Goal: Find specific page/section

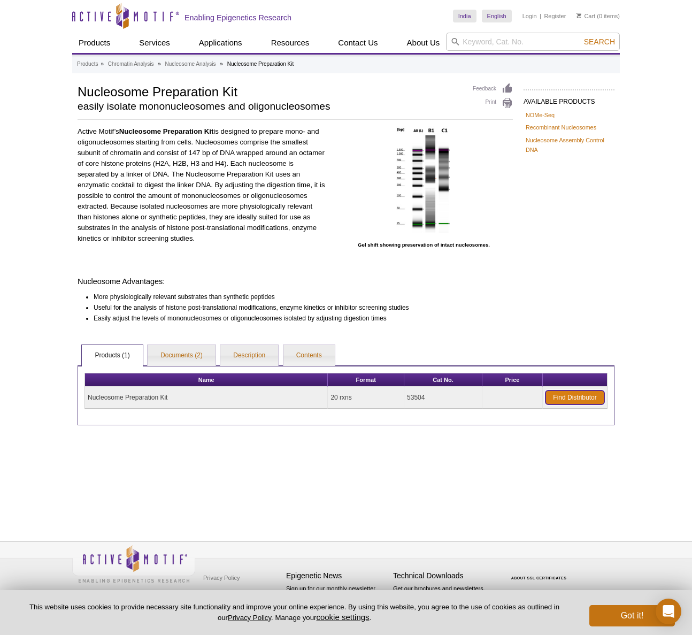
click at [575, 399] on link "Find Distributor" at bounding box center [574, 397] width 59 height 14
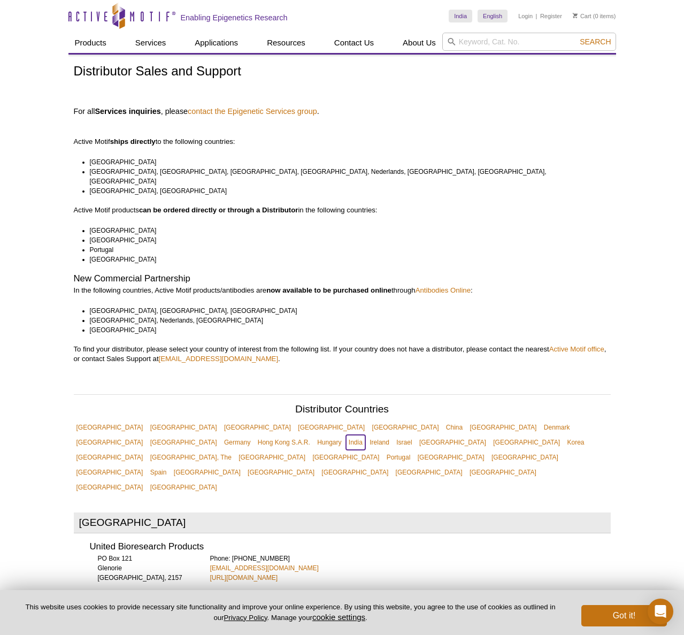
click at [365, 435] on link "India" at bounding box center [355, 442] width 19 height 15
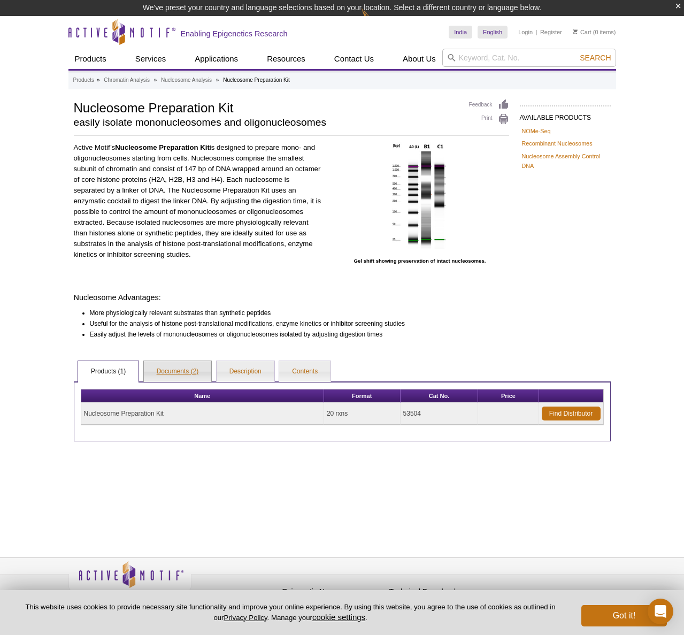
click at [194, 374] on link "Documents (2)" at bounding box center [178, 371] width 68 height 21
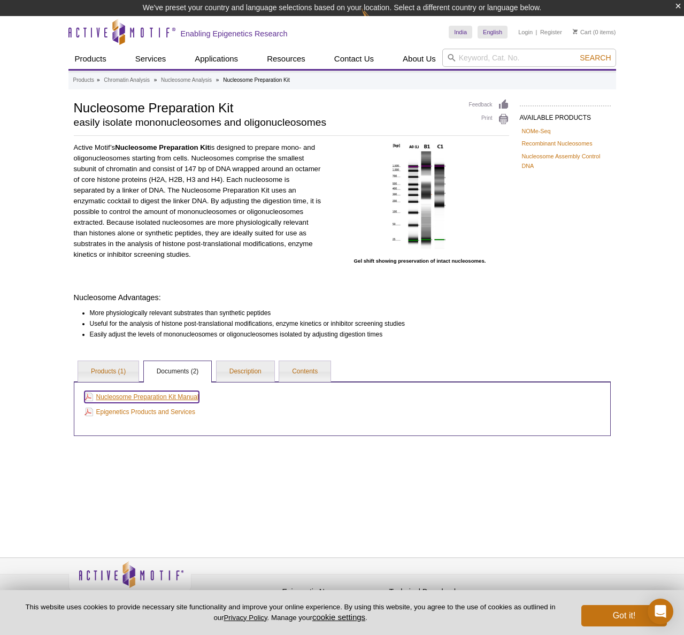
click at [181, 399] on link "Nucleosome Preparation Kit Manual" at bounding box center [141, 397] width 114 height 12
